Goal: Check status

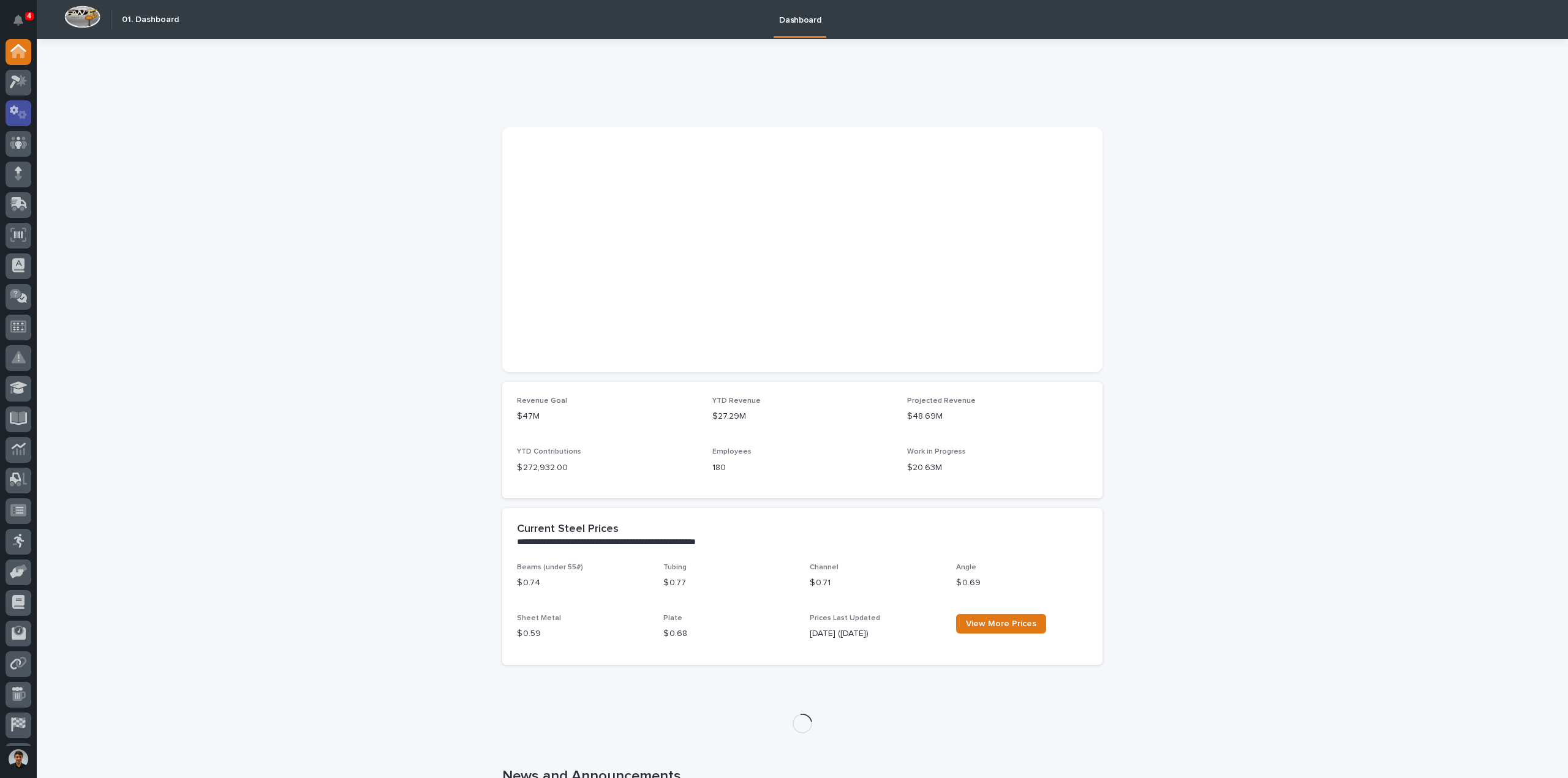
click at [27, 116] on icon at bounding box center [18, 112] width 17 height 14
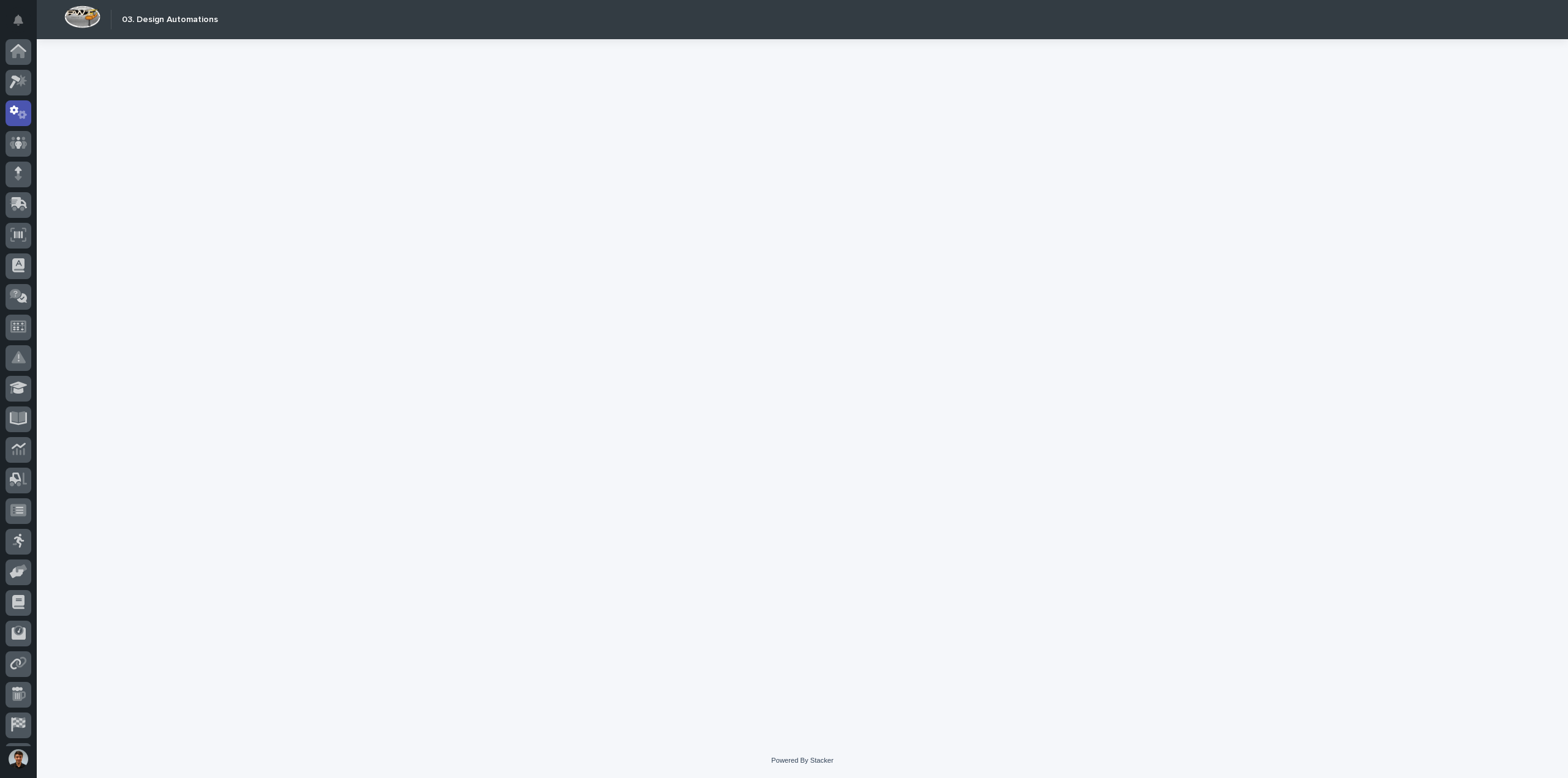
scroll to position [27, 0]
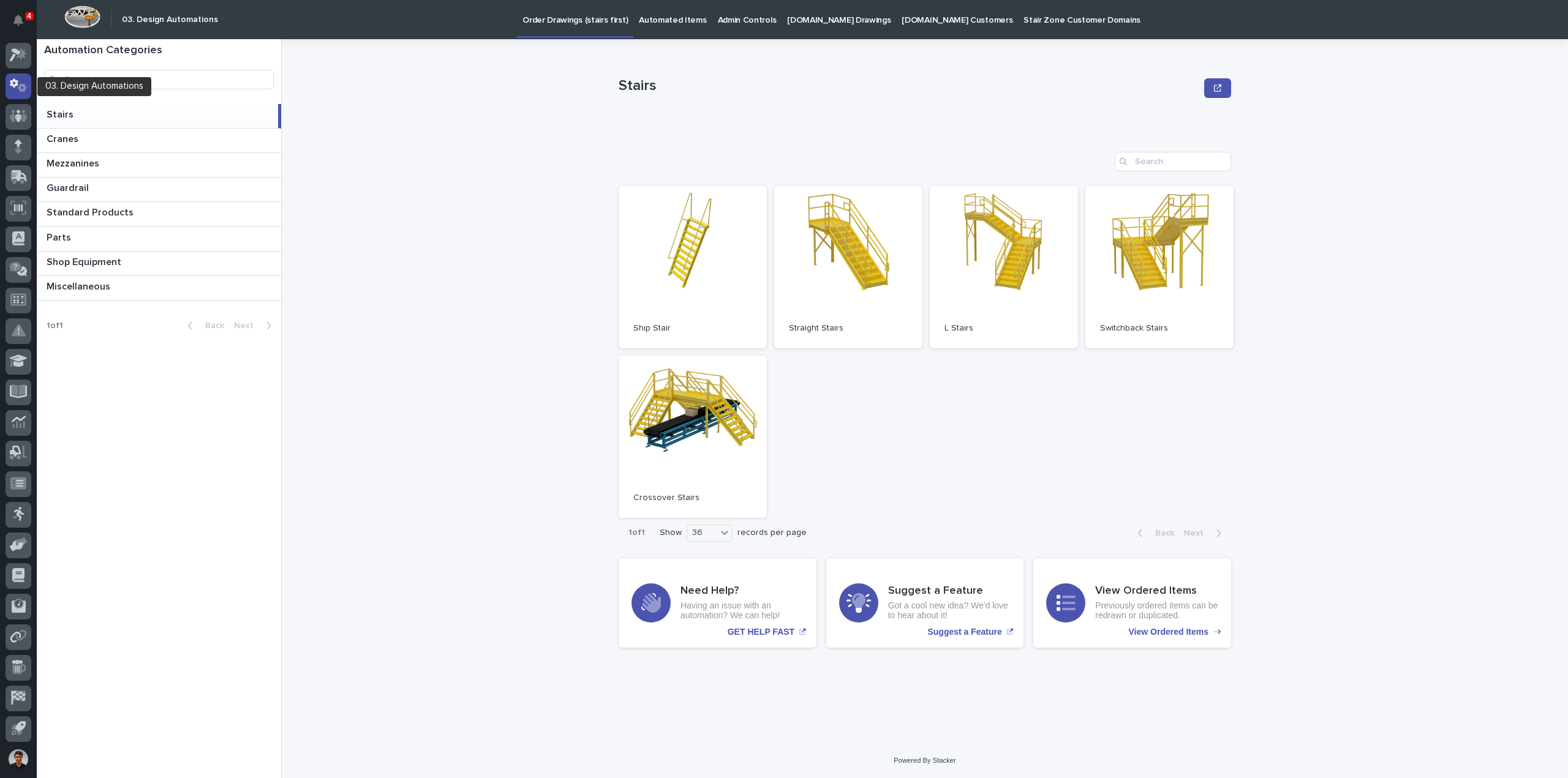
click at [17, 86] on icon at bounding box center [18, 85] width 17 height 14
click at [17, 117] on icon at bounding box center [18, 116] width 7 height 12
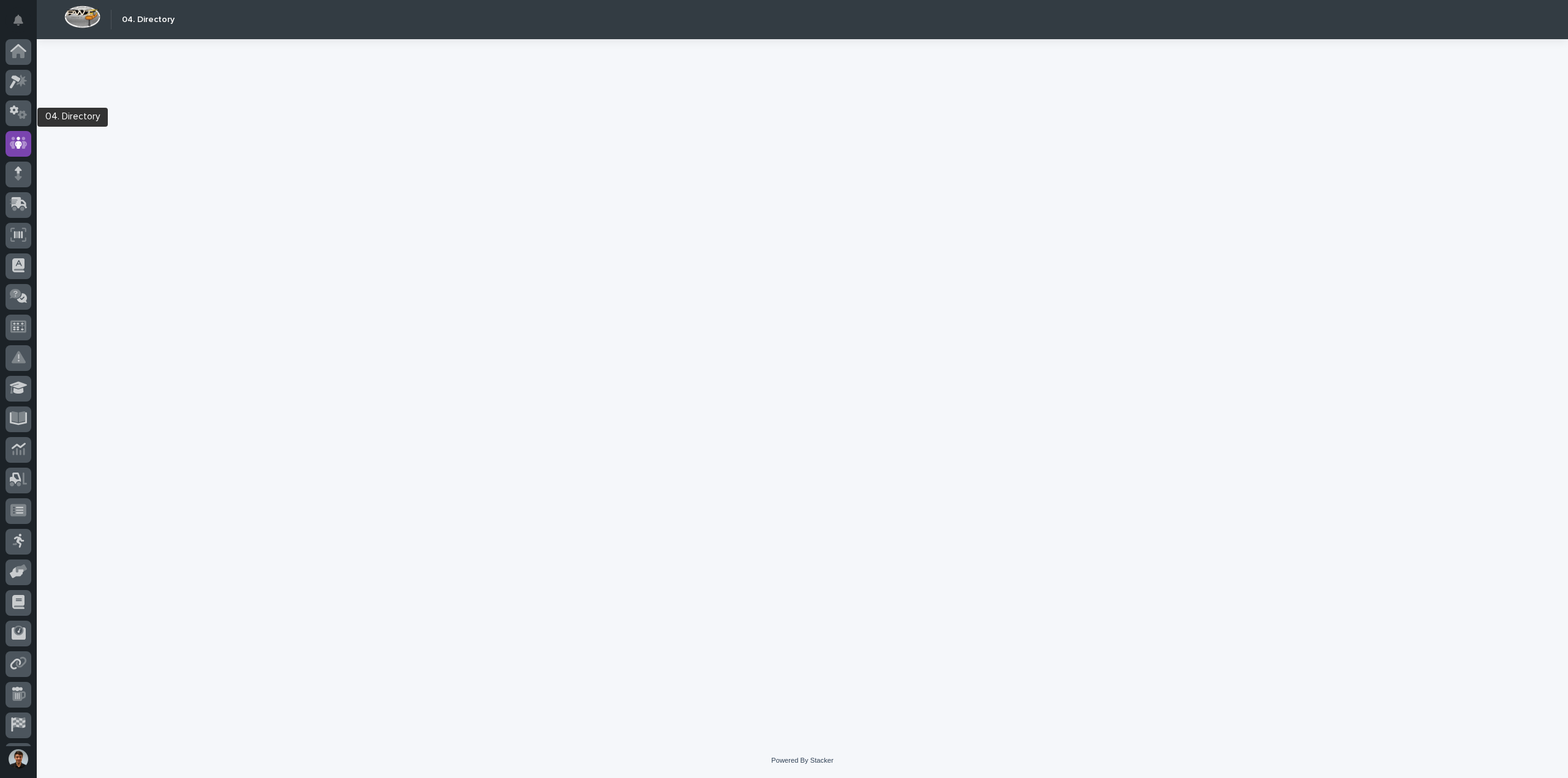
scroll to position [27, 0]
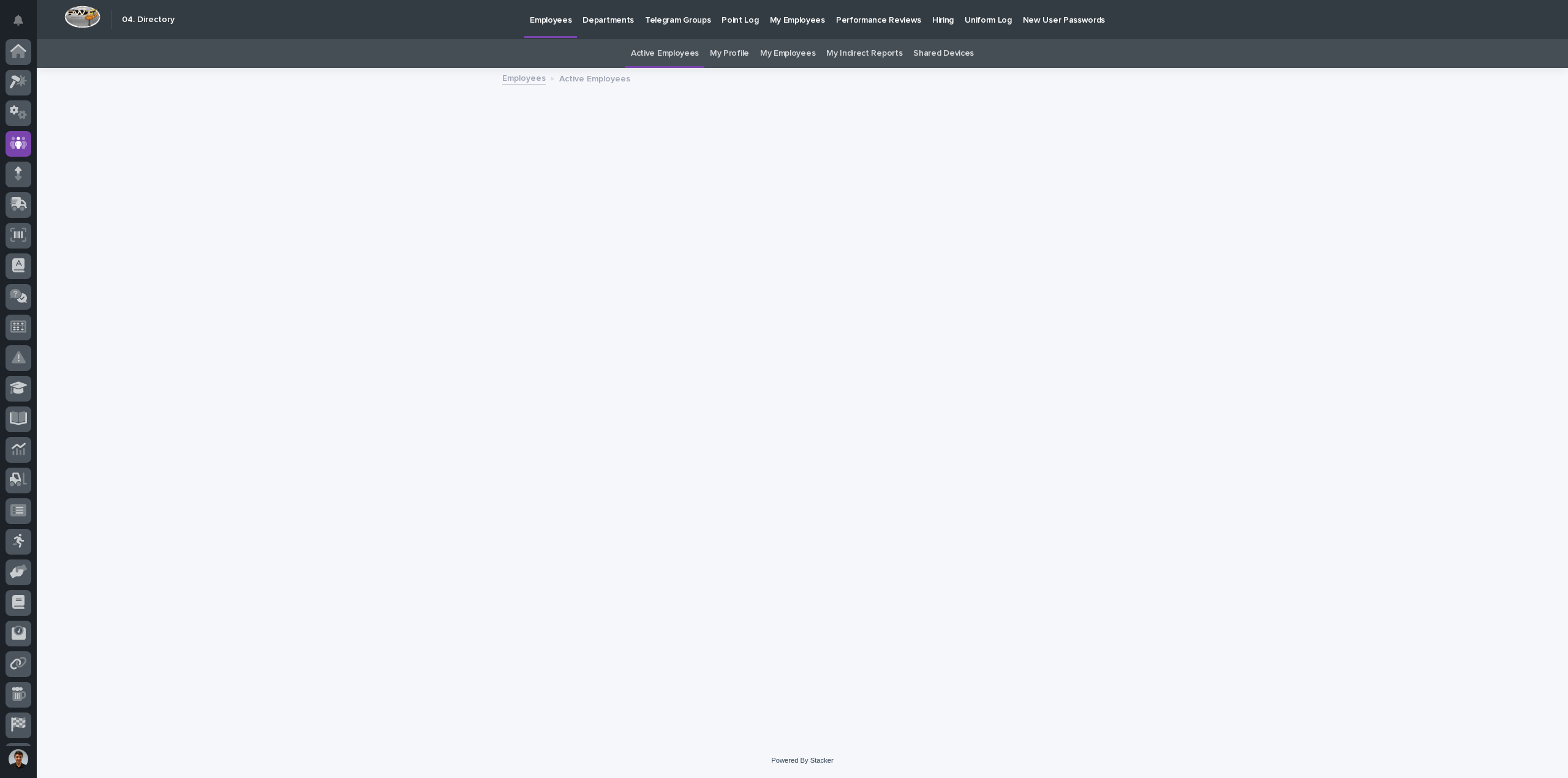
scroll to position [27, 0]
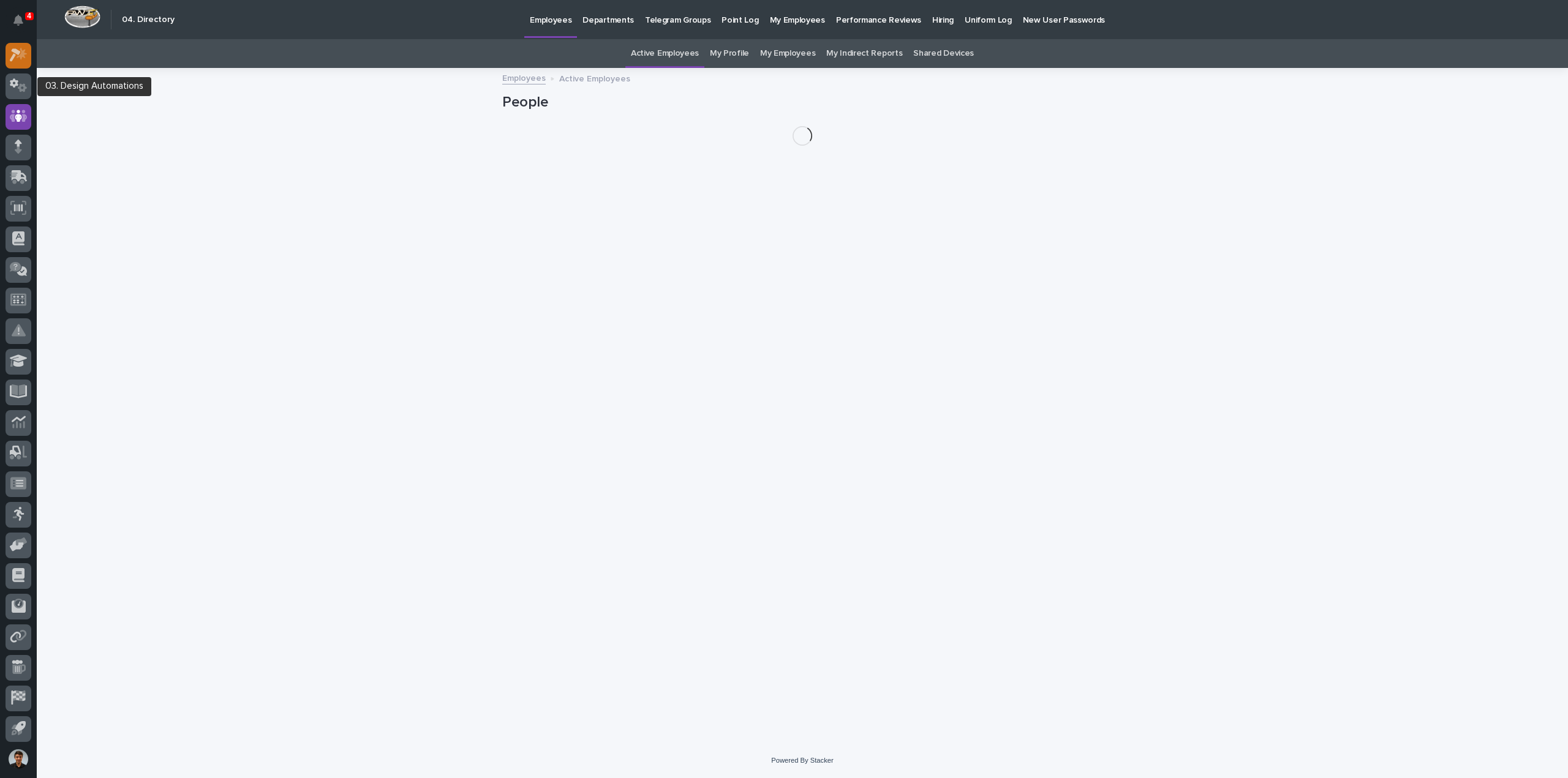
click at [22, 54] on icon at bounding box center [21, 53] width 10 height 12
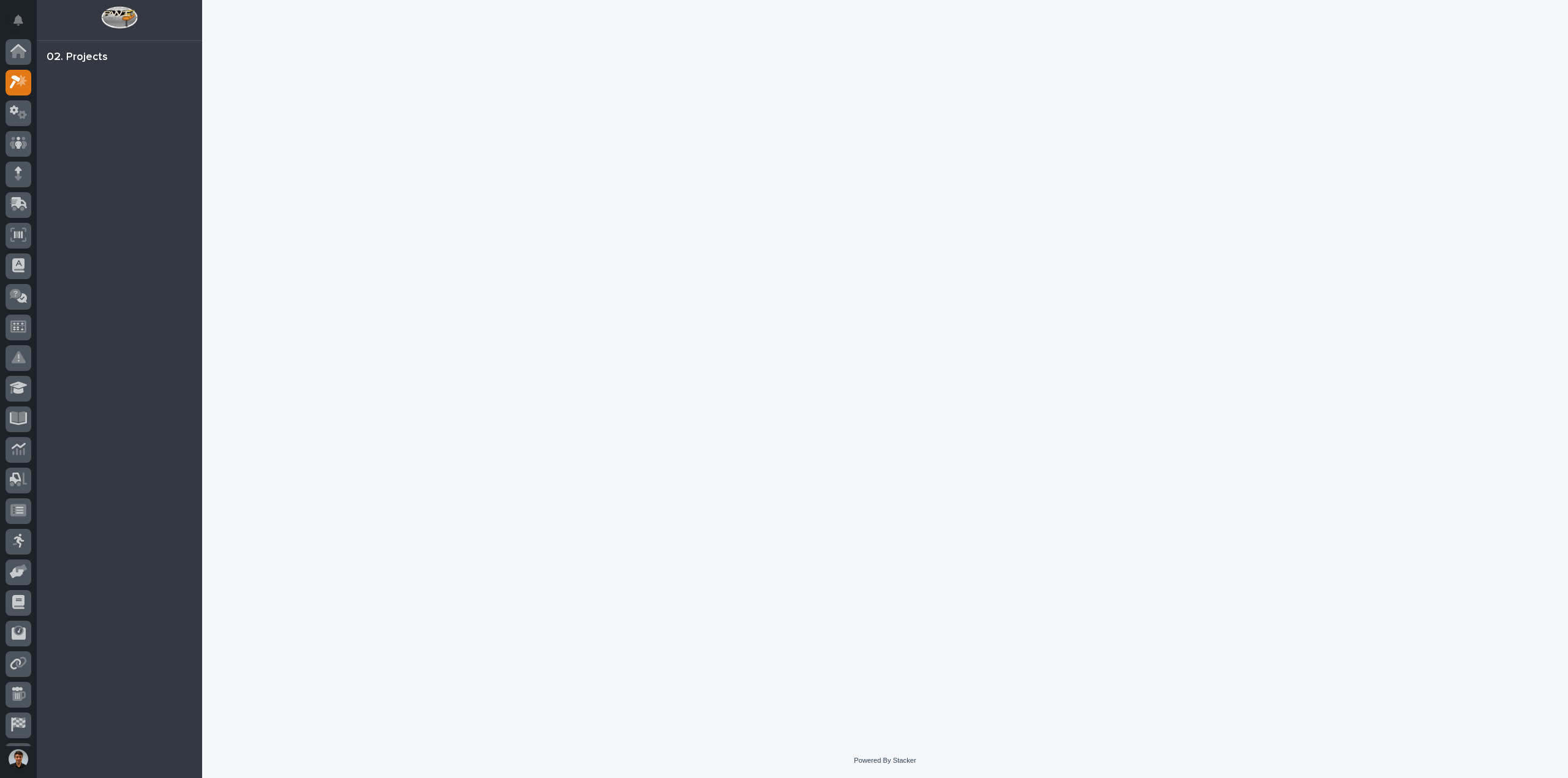
scroll to position [27, 0]
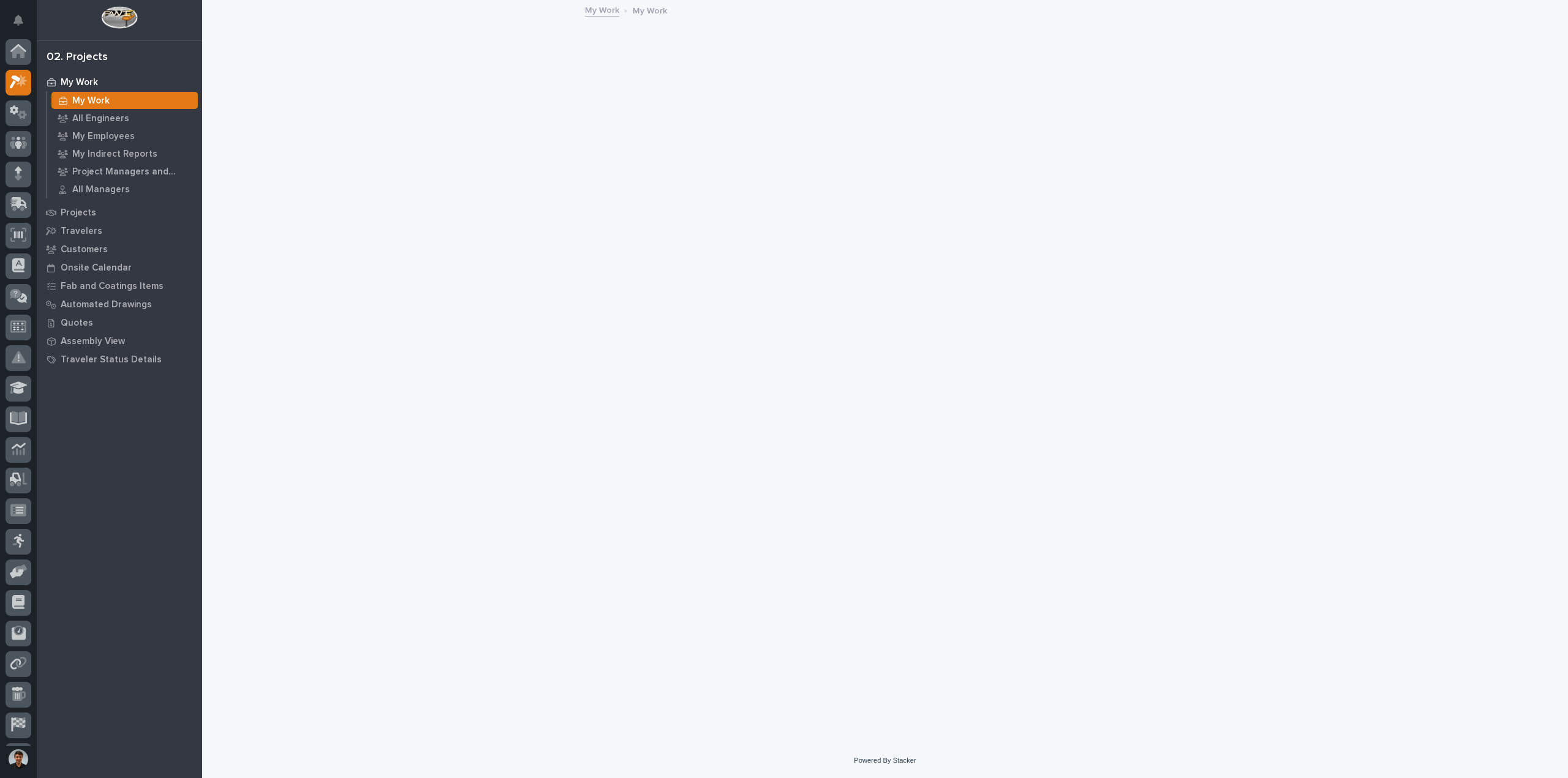
scroll to position [27, 0]
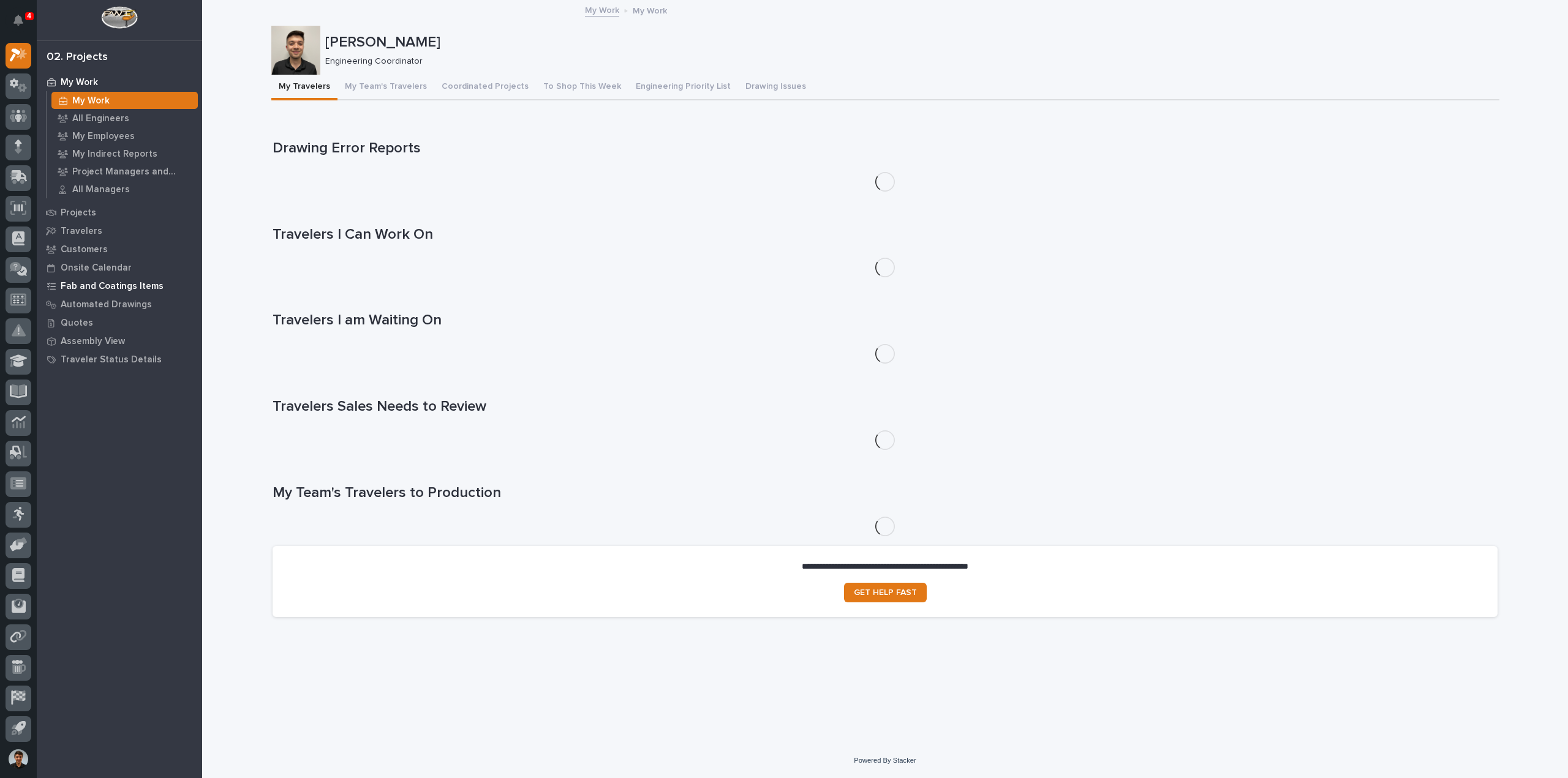
click at [115, 290] on p "Fab and Coatings Items" at bounding box center [112, 287] width 103 height 11
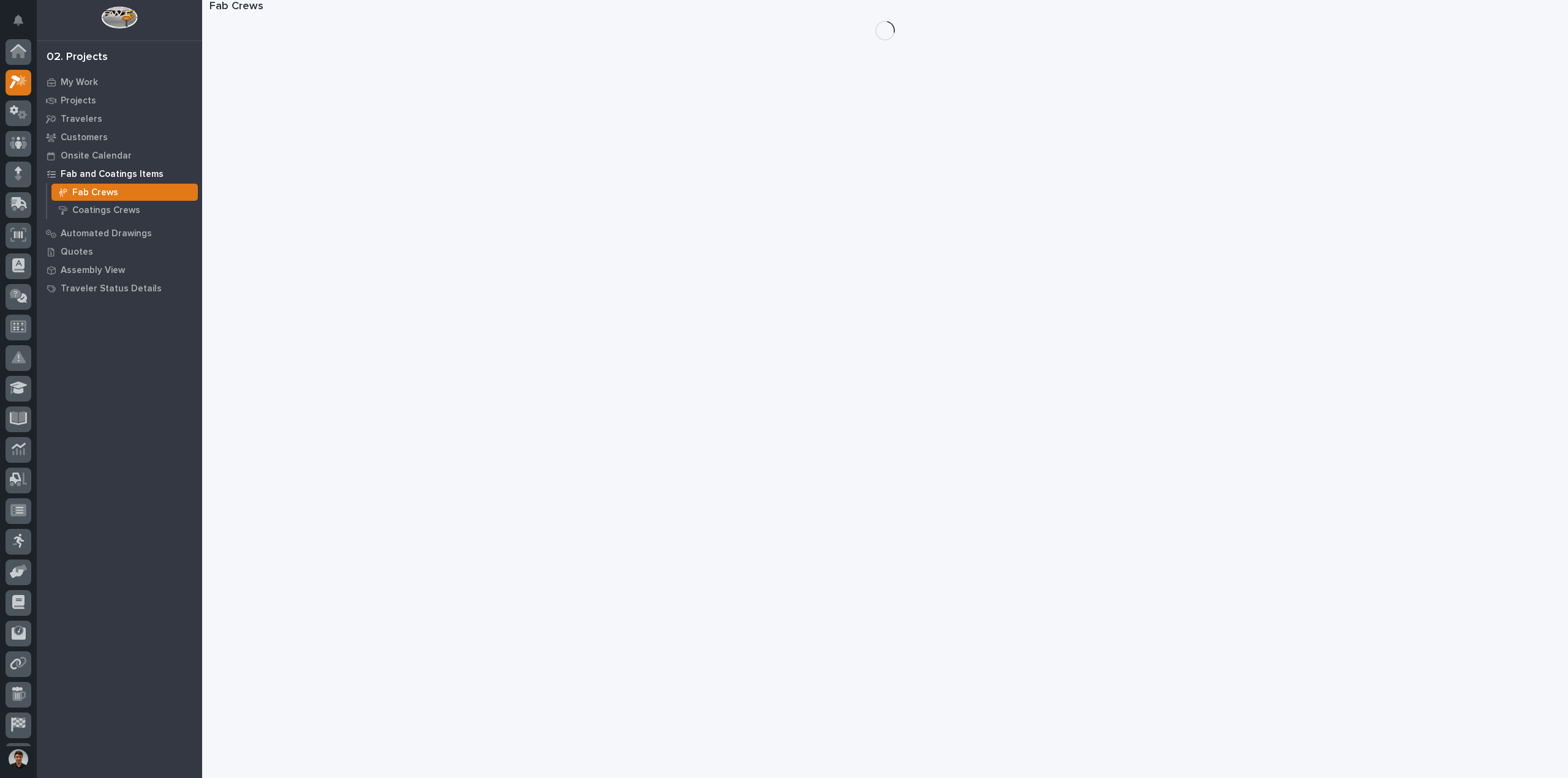
scroll to position [27, 0]
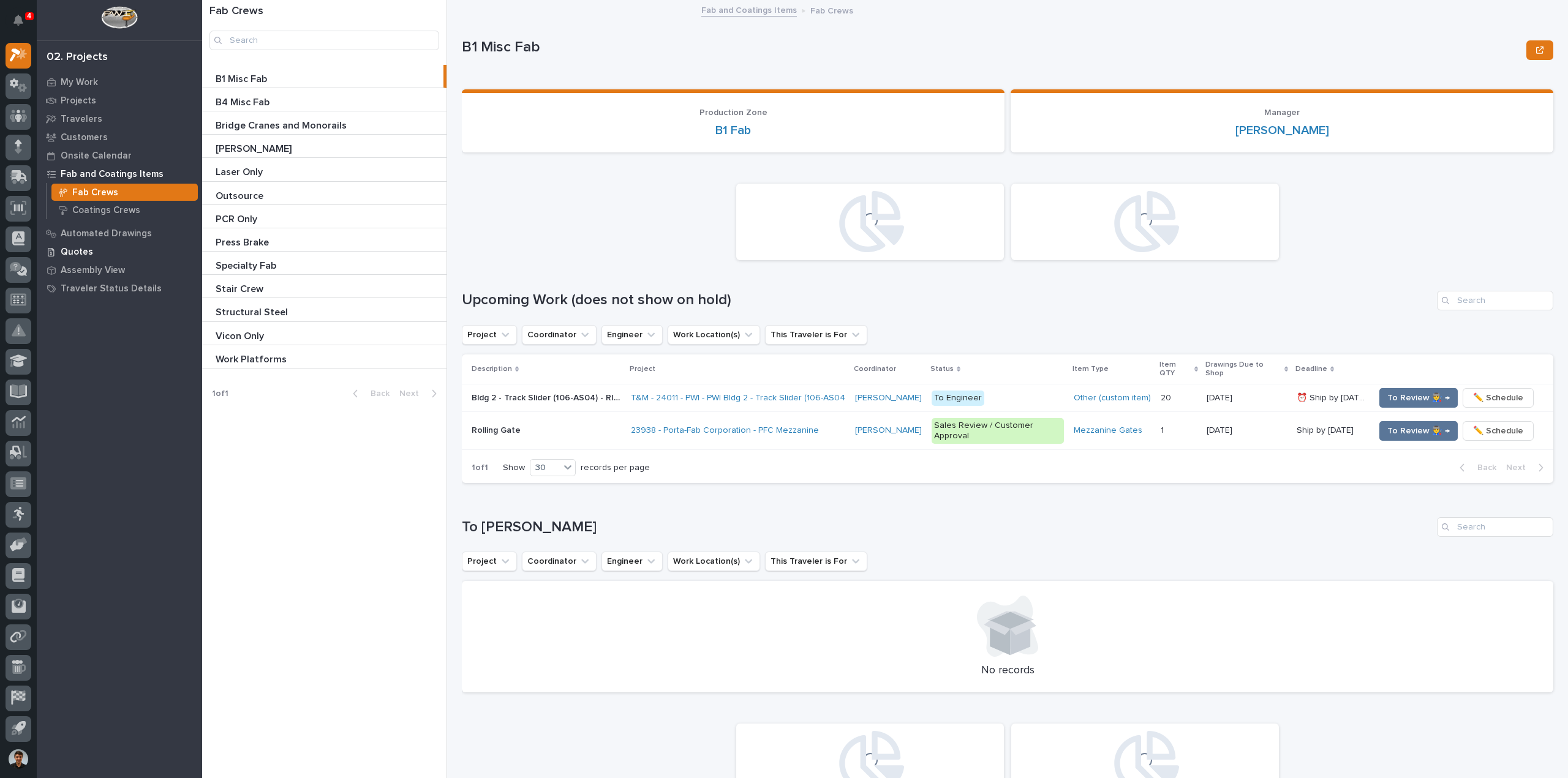
click at [93, 256] on div "Quotes" at bounding box center [119, 251] width 159 height 17
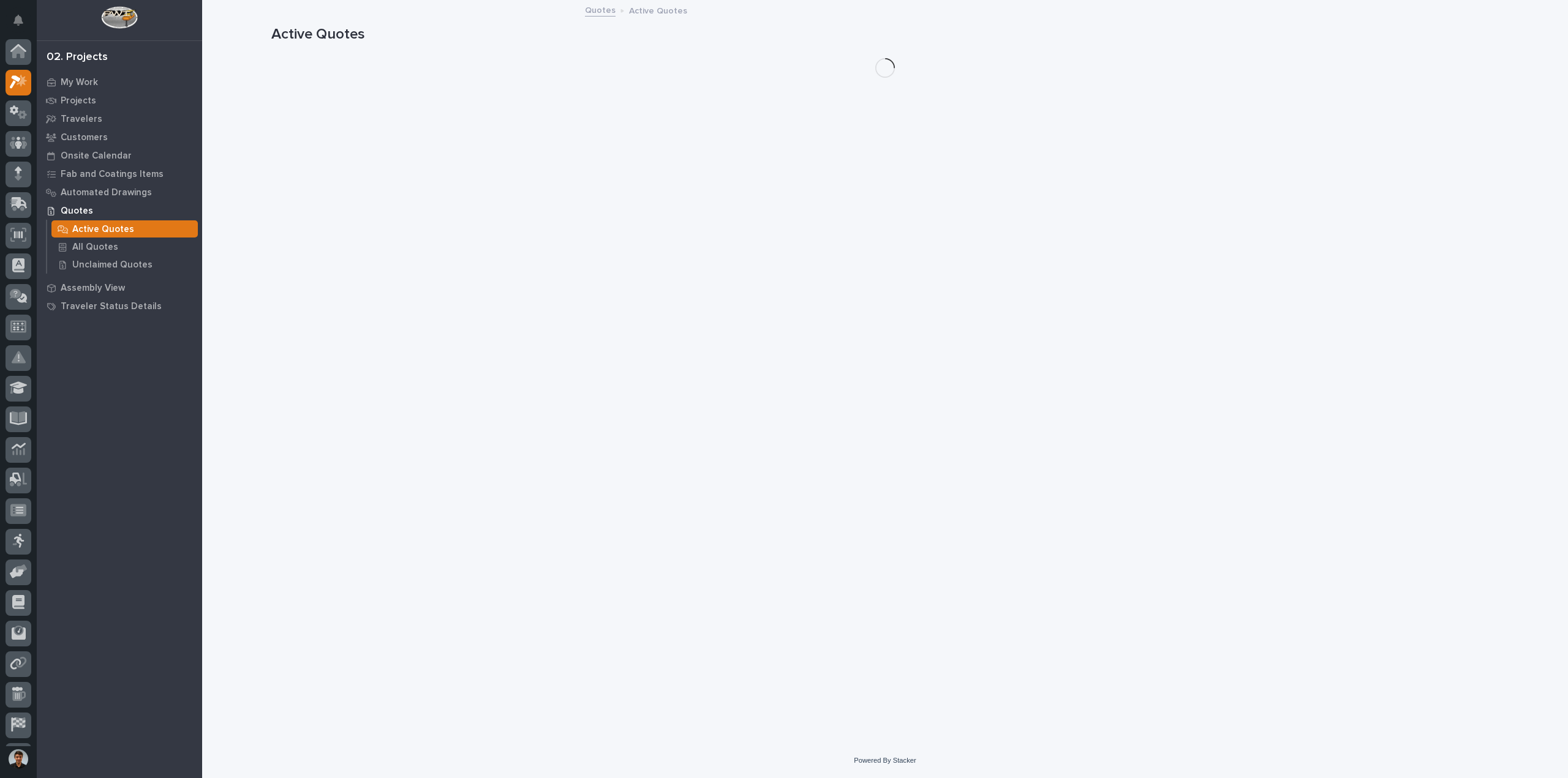
scroll to position [27, 0]
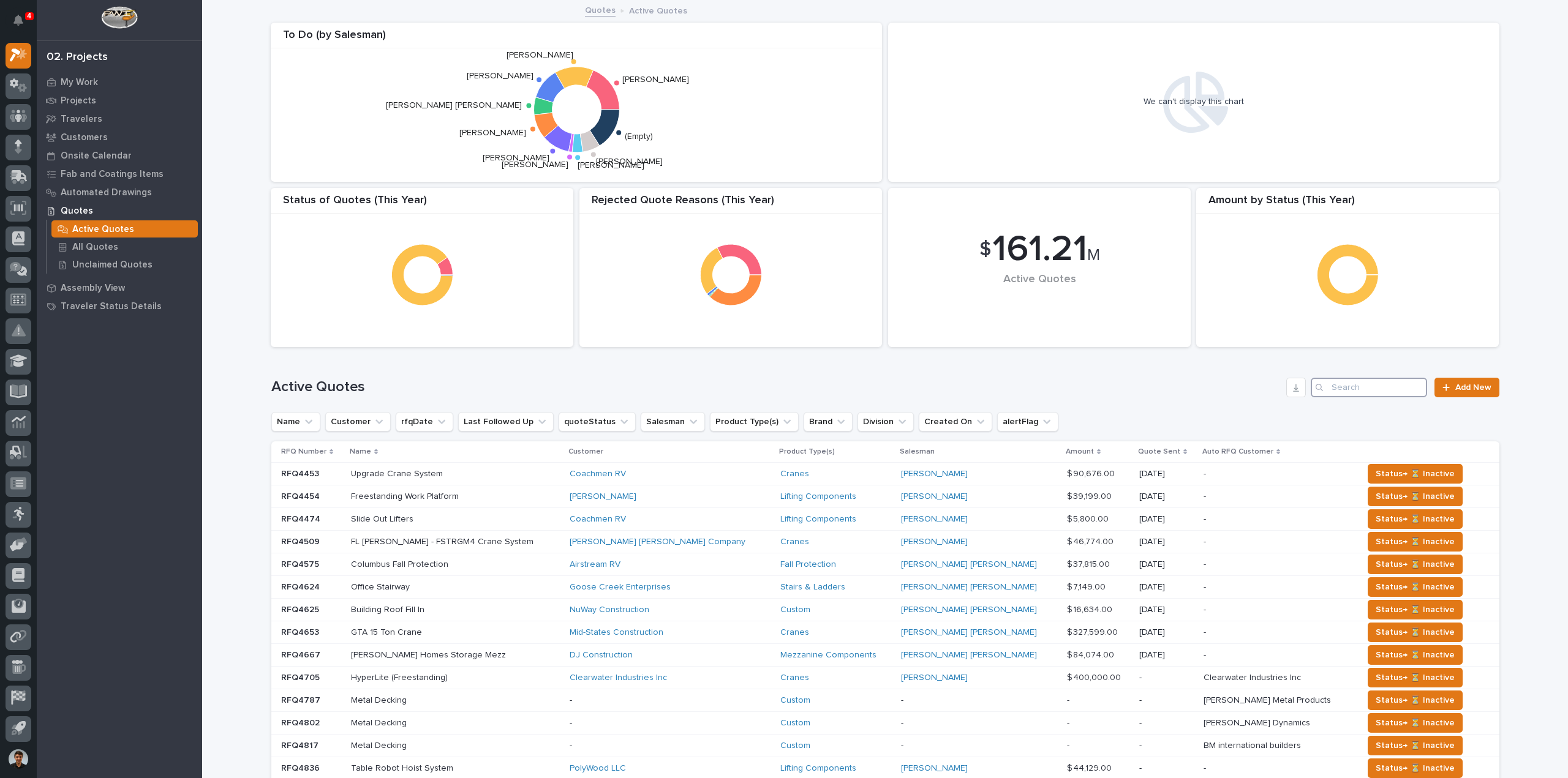
click at [1350, 389] on input "Search" at bounding box center [1369, 387] width 117 height 19
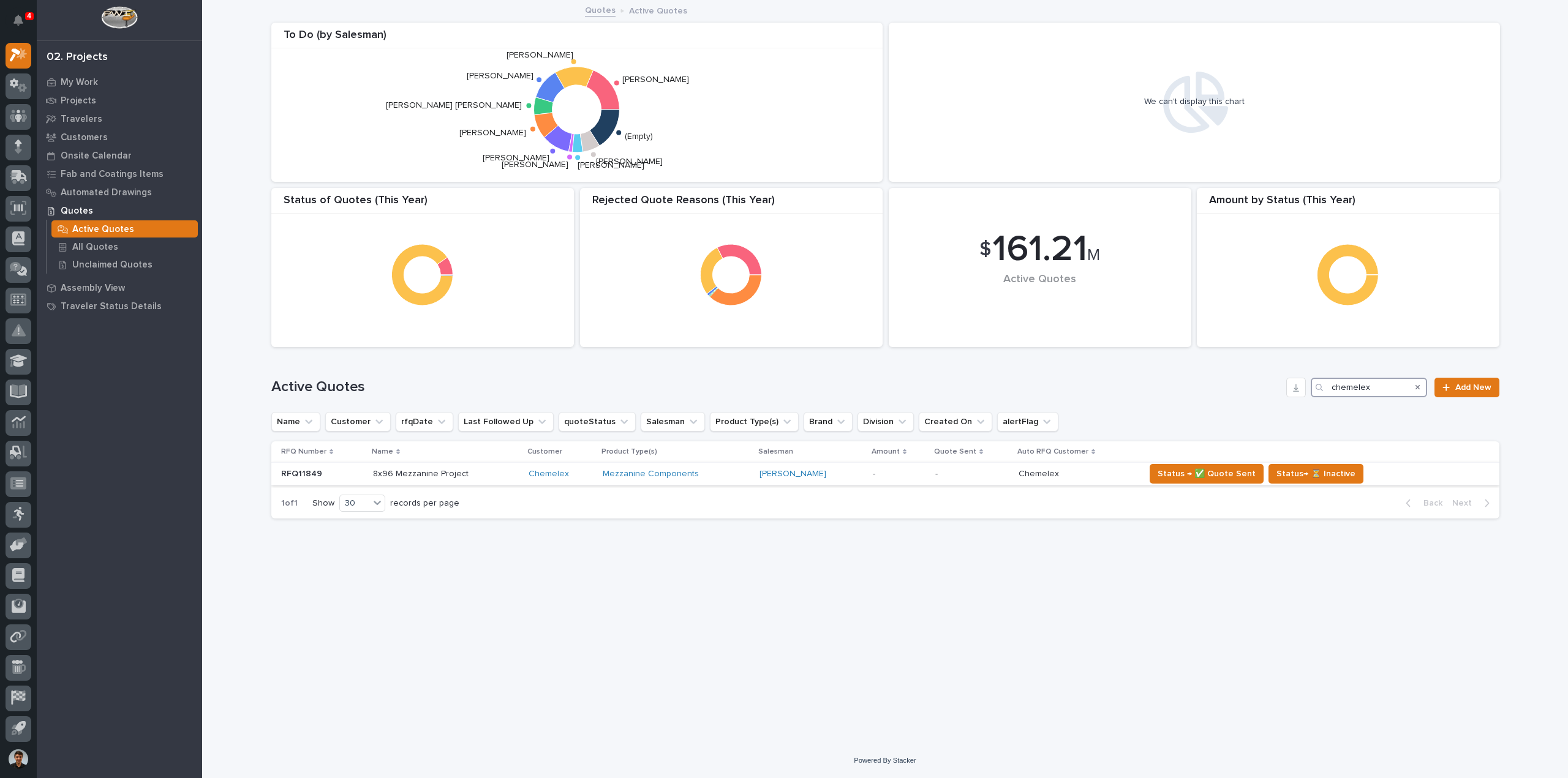
type input "chemelex"
click at [346, 477] on p at bounding box center [322, 474] width 82 height 10
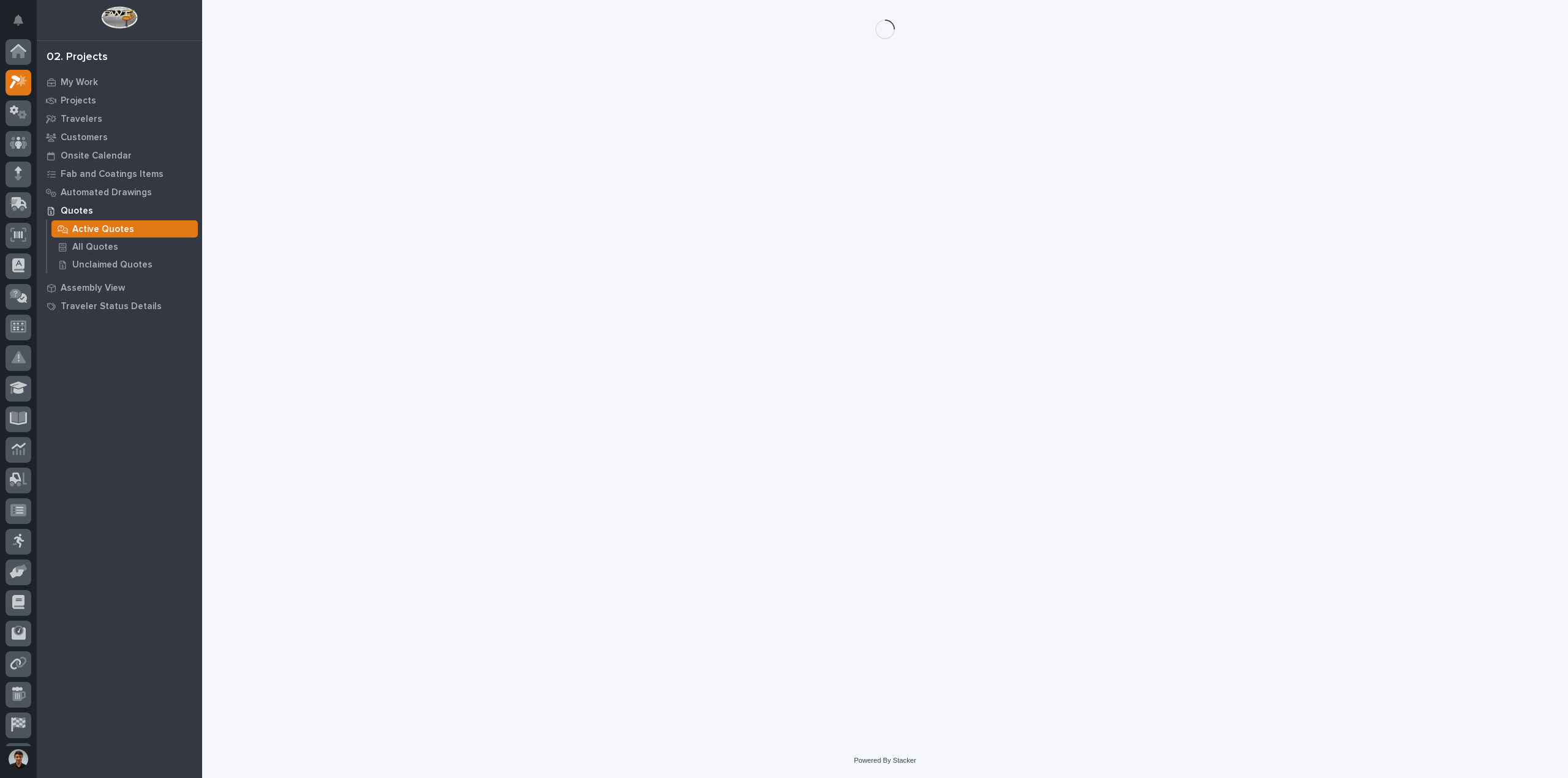
scroll to position [27, 0]
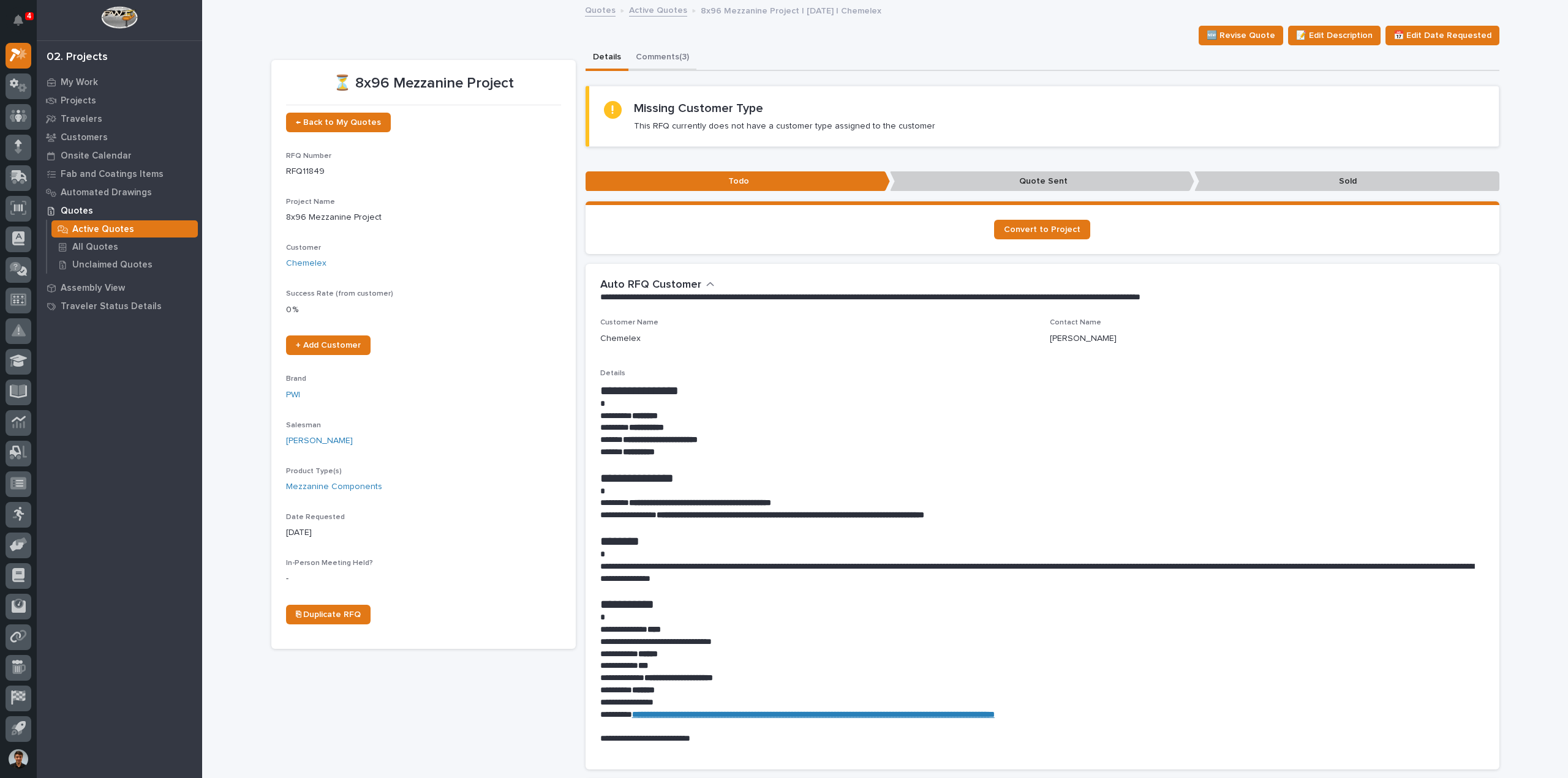
click at [659, 60] on button "Comments (3)" at bounding box center [663, 58] width 68 height 26
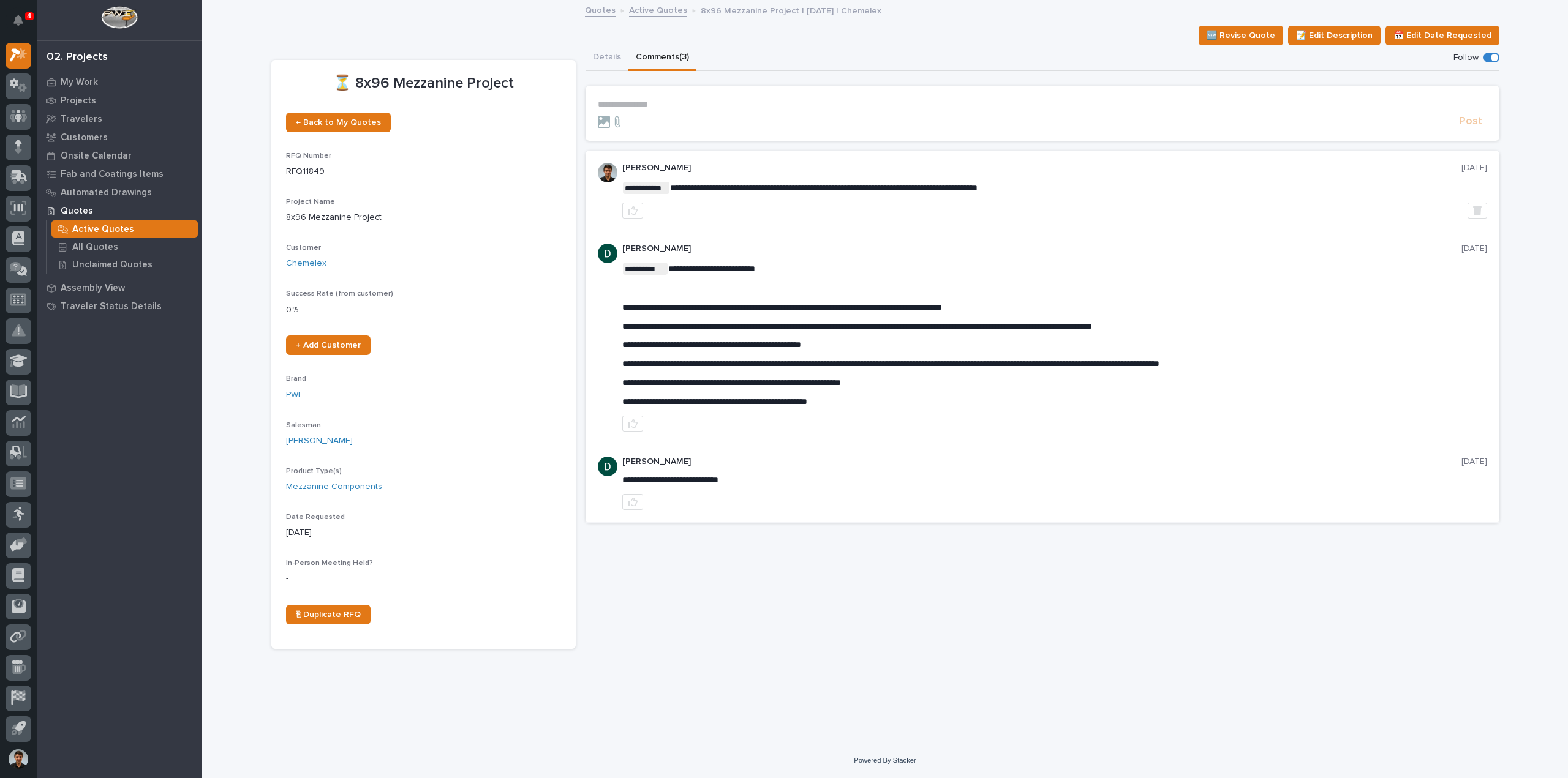
click at [628, 59] on button "Comments (3)" at bounding box center [663, 58] width 68 height 26
click at [611, 61] on button "Details" at bounding box center [607, 58] width 43 height 26
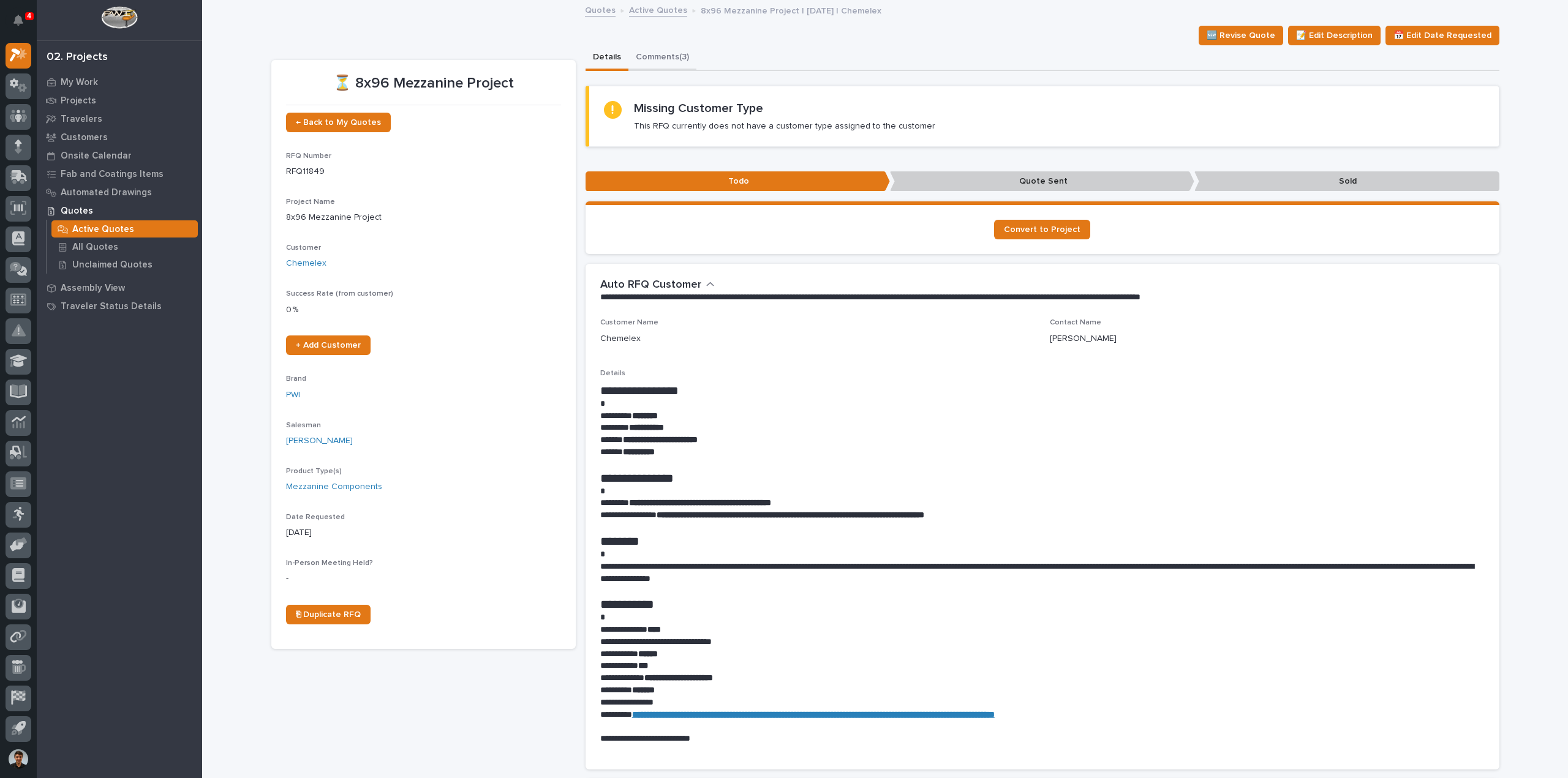
click at [688, 62] on button "Comments (3)" at bounding box center [663, 58] width 68 height 26
